Goal: Information Seeking & Learning: Understand process/instructions

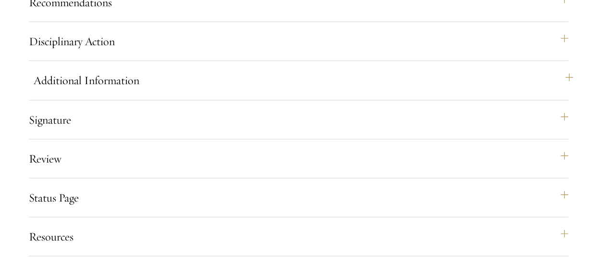
scroll to position [1345, 0]
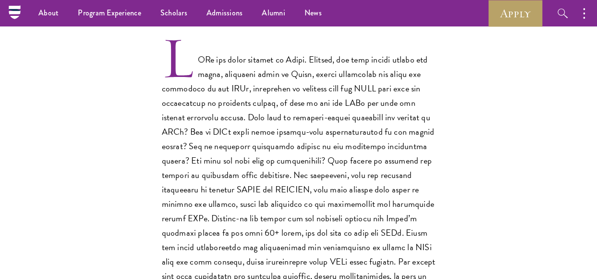
scroll to position [96, 0]
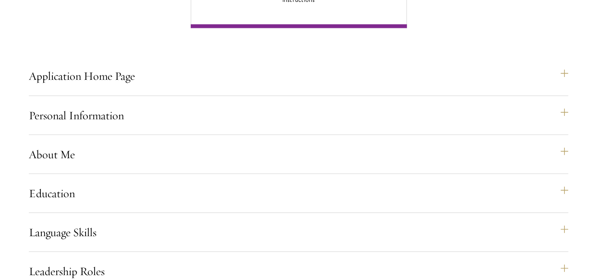
scroll to position [864, 0]
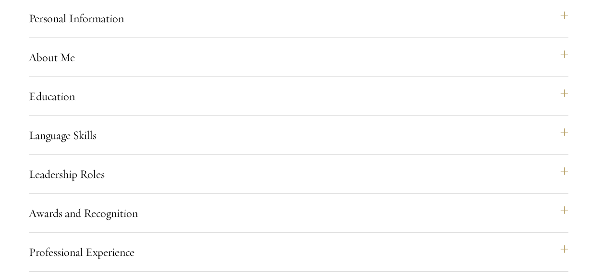
scroll to position [1201, 0]
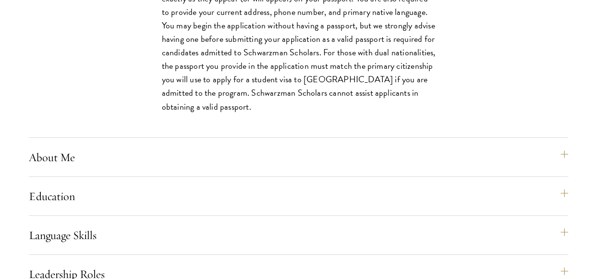
scroll to position [1008, 0]
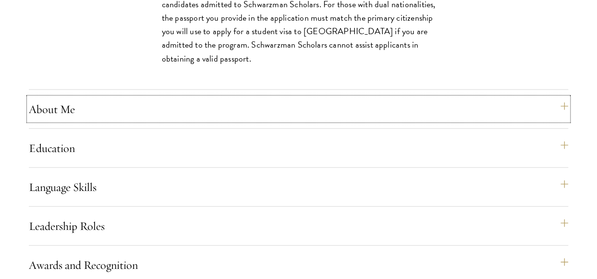
drag, startPoint x: 76, startPoint y: 128, endPoint x: 80, endPoint y: 124, distance: 5.8
click at [76, 121] on button "About Me" at bounding box center [298, 108] width 539 height 23
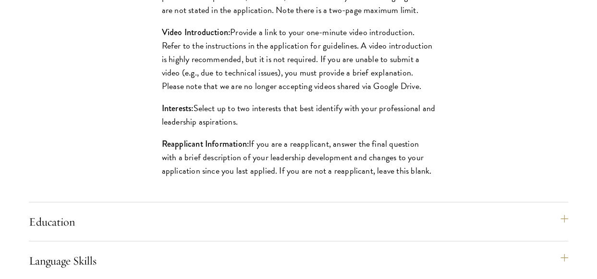
scroll to position [1153, 0]
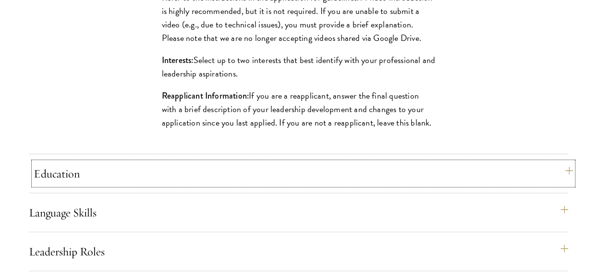
click at [147, 185] on button "Education" at bounding box center [303, 173] width 539 height 23
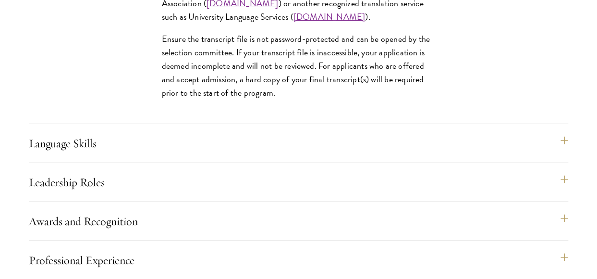
scroll to position [1729, 0]
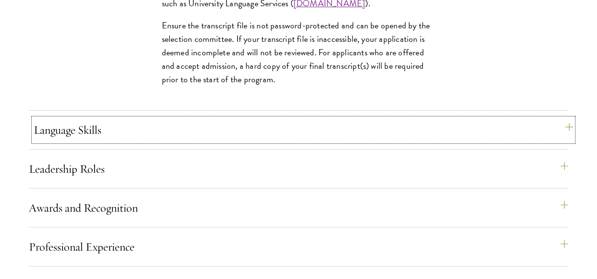
click at [126, 141] on button "Language Skills" at bounding box center [303, 129] width 539 height 23
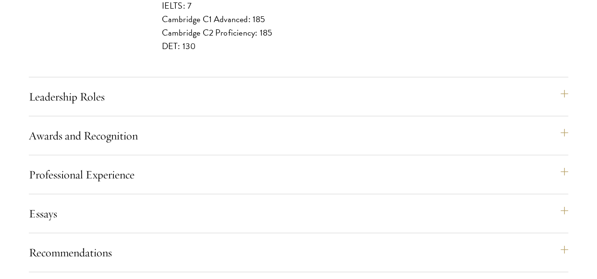
scroll to position [1345, 0]
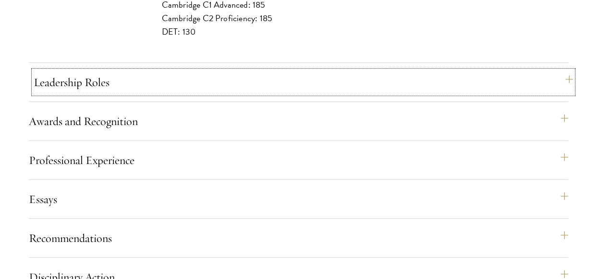
click at [191, 94] on button "Leadership Roles" at bounding box center [303, 82] width 539 height 23
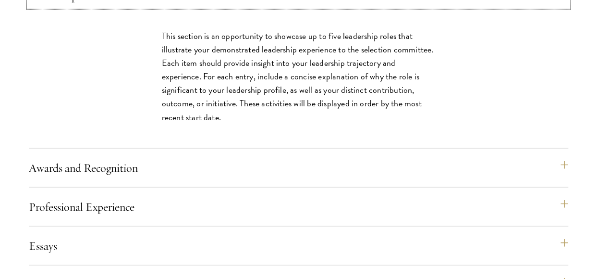
scroll to position [1105, 0]
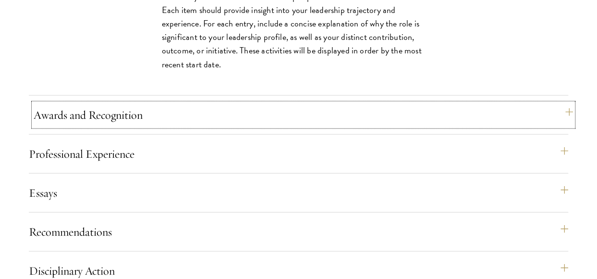
click at [131, 126] on button "Awards and Recognition" at bounding box center [303, 114] width 539 height 23
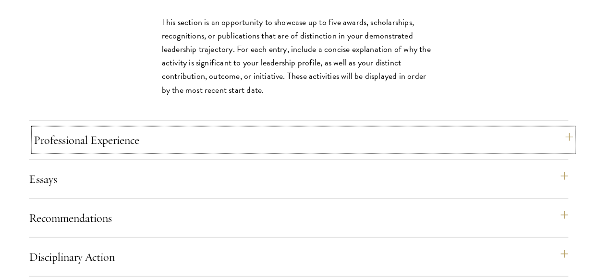
click at [88, 151] on button "Professional Experience" at bounding box center [303, 139] width 539 height 23
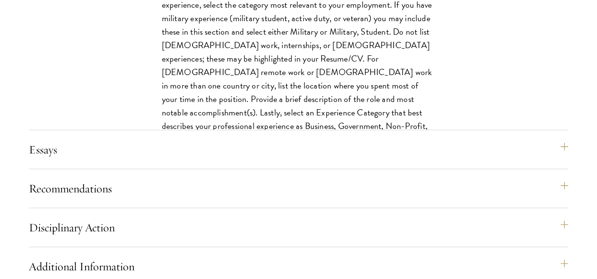
scroll to position [1249, 0]
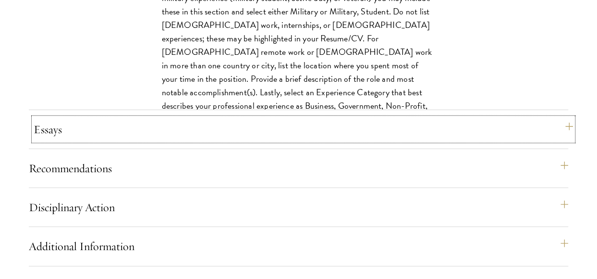
click at [100, 141] on button "Essays" at bounding box center [303, 129] width 539 height 23
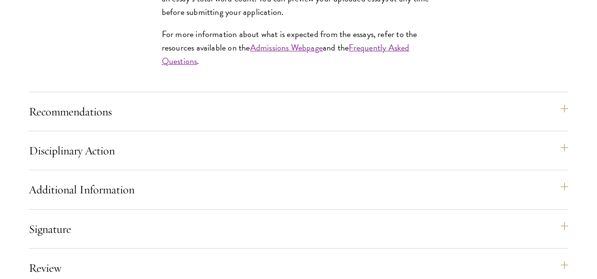
scroll to position [1393, 0]
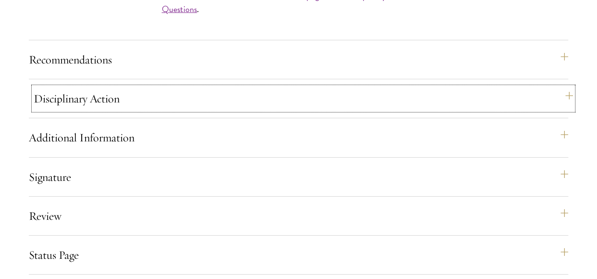
click at [95, 110] on button "Disciplinary Action" at bounding box center [303, 98] width 539 height 23
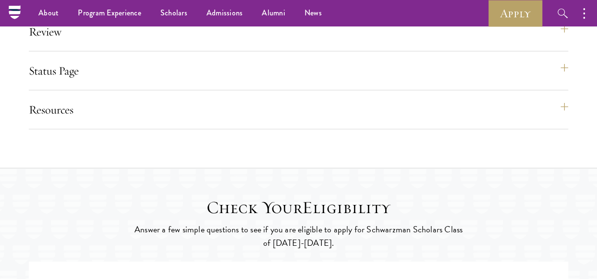
scroll to position [1201, 0]
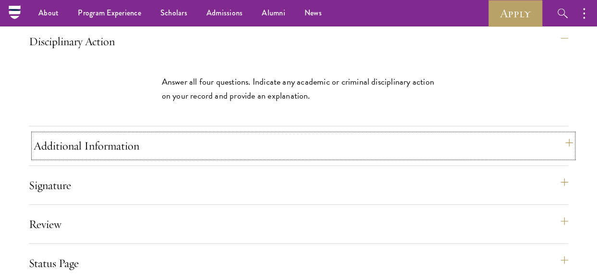
click at [101, 157] on button "Additional Information" at bounding box center [303, 145] width 539 height 23
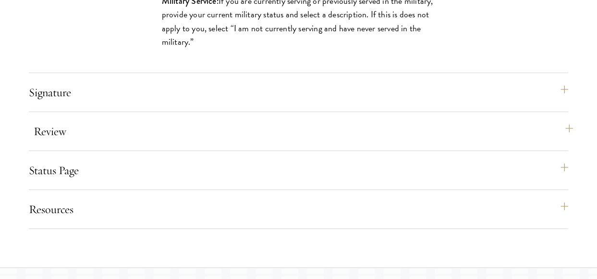
scroll to position [1489, 0]
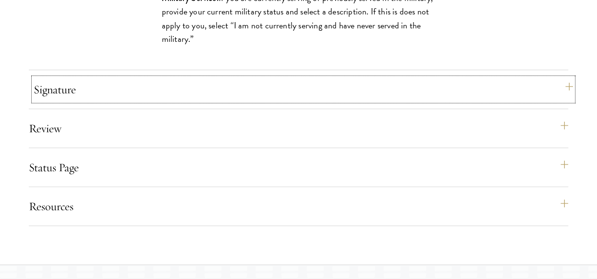
click at [146, 101] on button "Signature" at bounding box center [303, 89] width 539 height 23
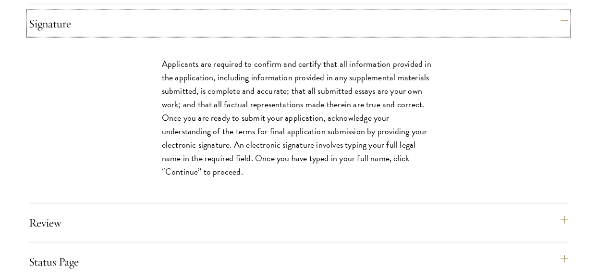
scroll to position [1393, 0]
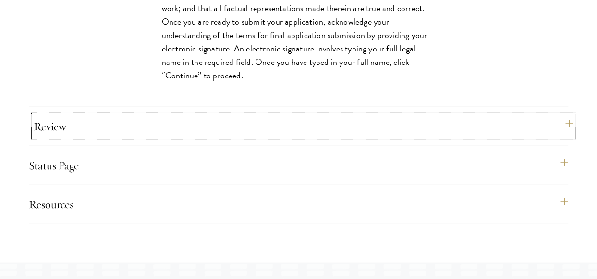
click at [88, 138] on button "Review" at bounding box center [303, 126] width 539 height 23
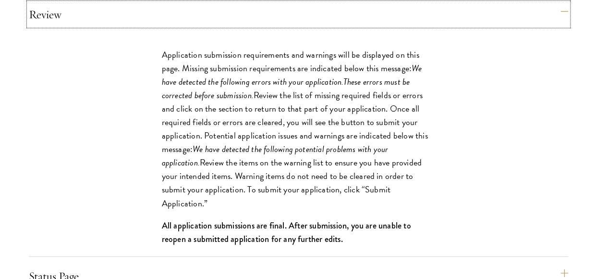
scroll to position [1537, 0]
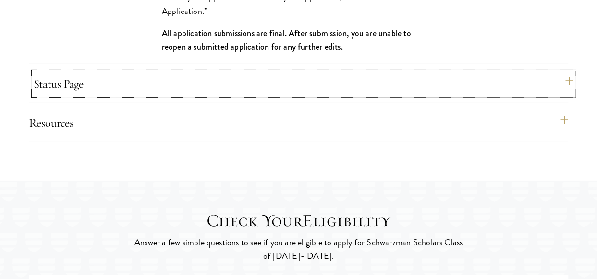
click at [154, 95] on button "Status Page" at bounding box center [303, 83] width 539 height 23
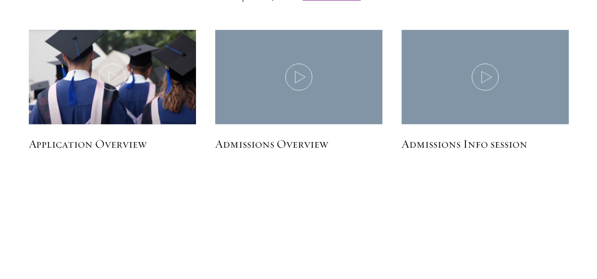
scroll to position [2113, 0]
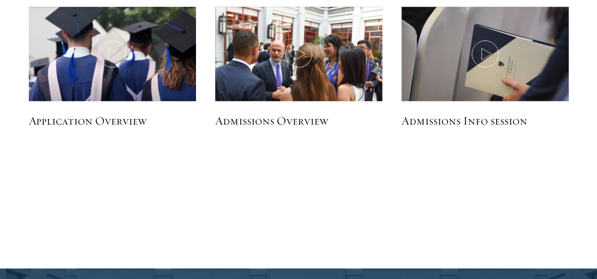
click at [456, 129] on h5 "Admissions Info session" at bounding box center [484, 120] width 167 height 16
drag, startPoint x: 281, startPoint y: 146, endPoint x: 271, endPoint y: 147, distance: 10.1
click at [280, 129] on h5 "Admissions Overview" at bounding box center [298, 120] width 167 height 16
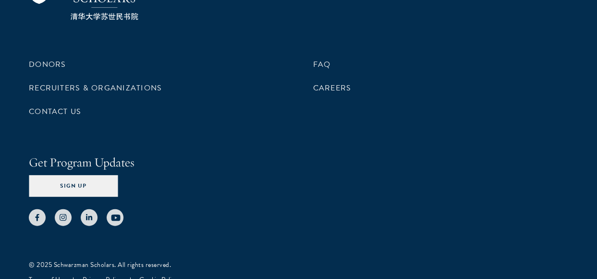
scroll to position [2737, 0]
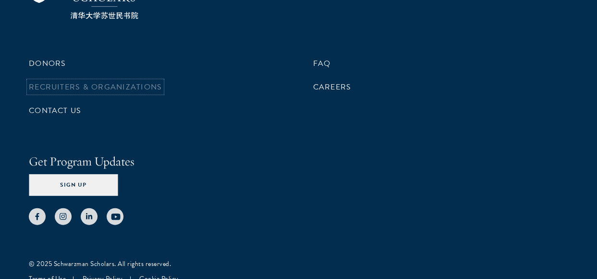
click at [143, 93] on link "Recruiters & Organizations" at bounding box center [95, 87] width 133 height 12
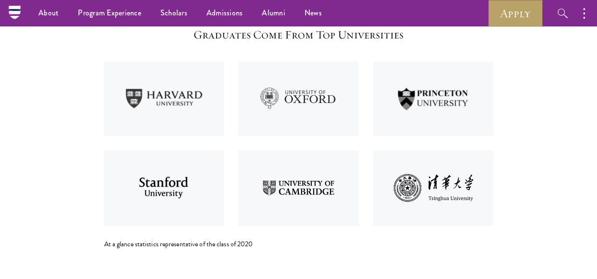
scroll to position [1201, 0]
